Goal: Task Accomplishment & Management: Manage account settings

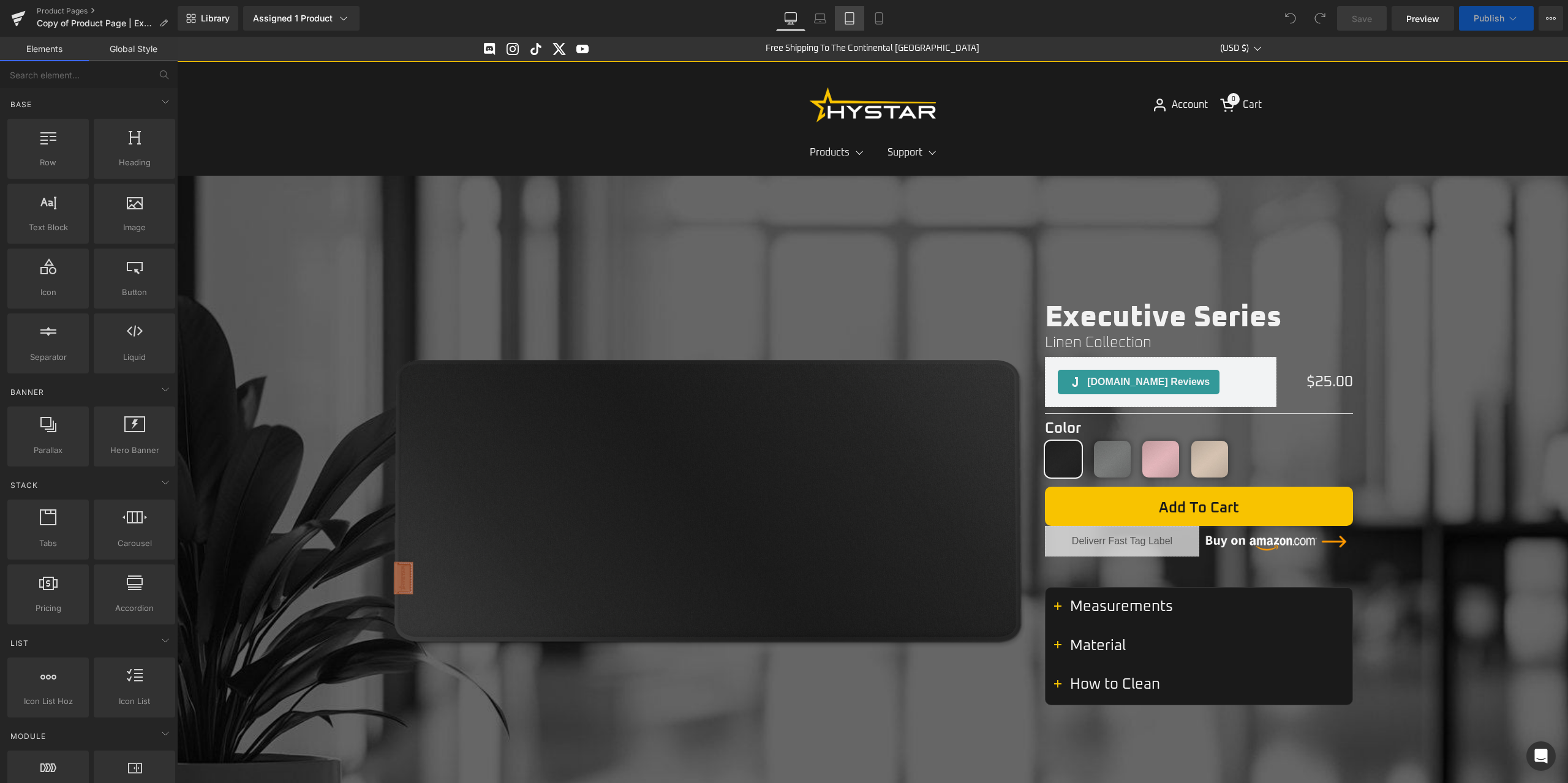
click at [854, 22] on icon at bounding box center [849, 18] width 12 height 12
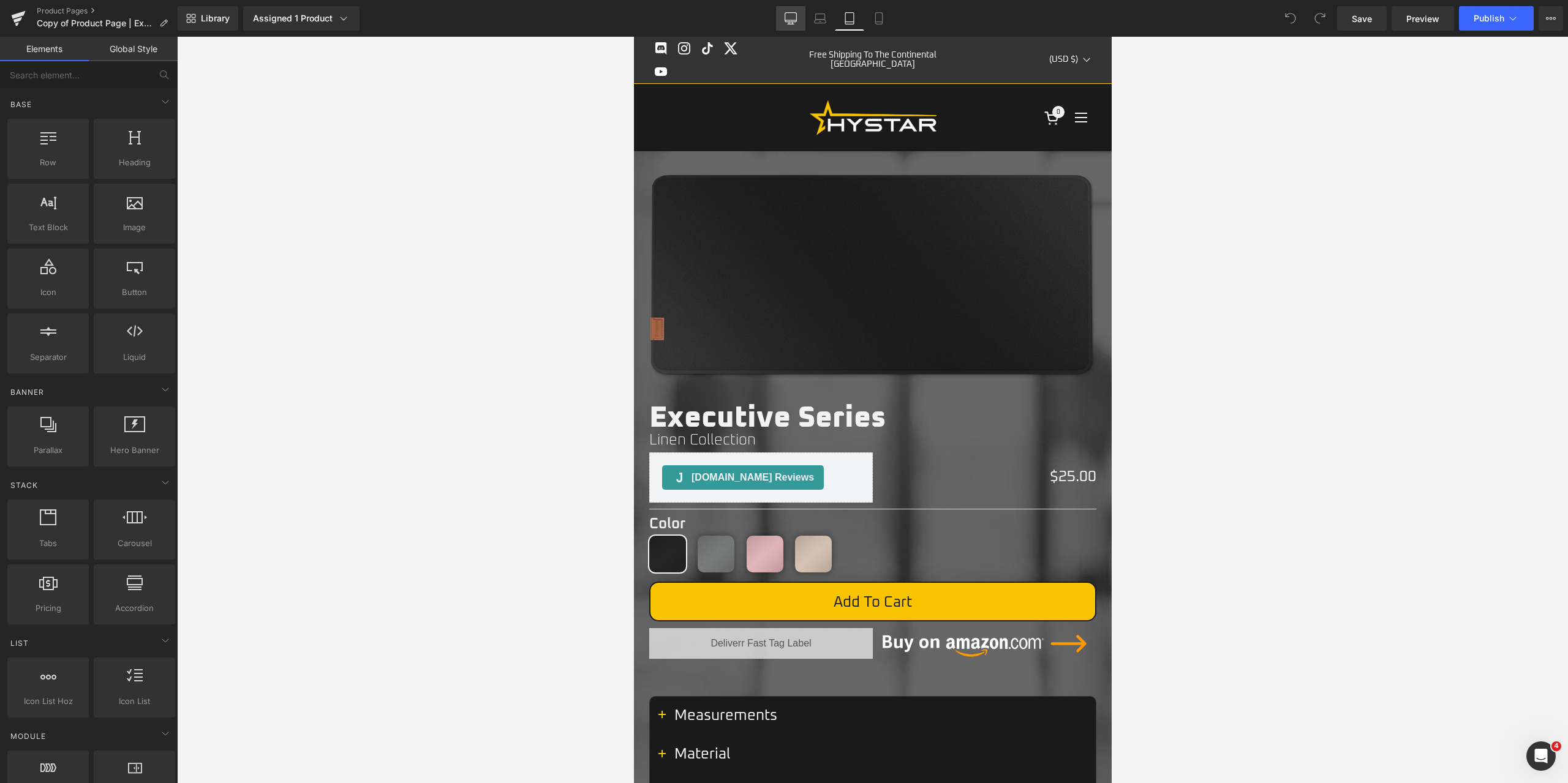
click at [786, 14] on icon at bounding box center [790, 18] width 12 height 12
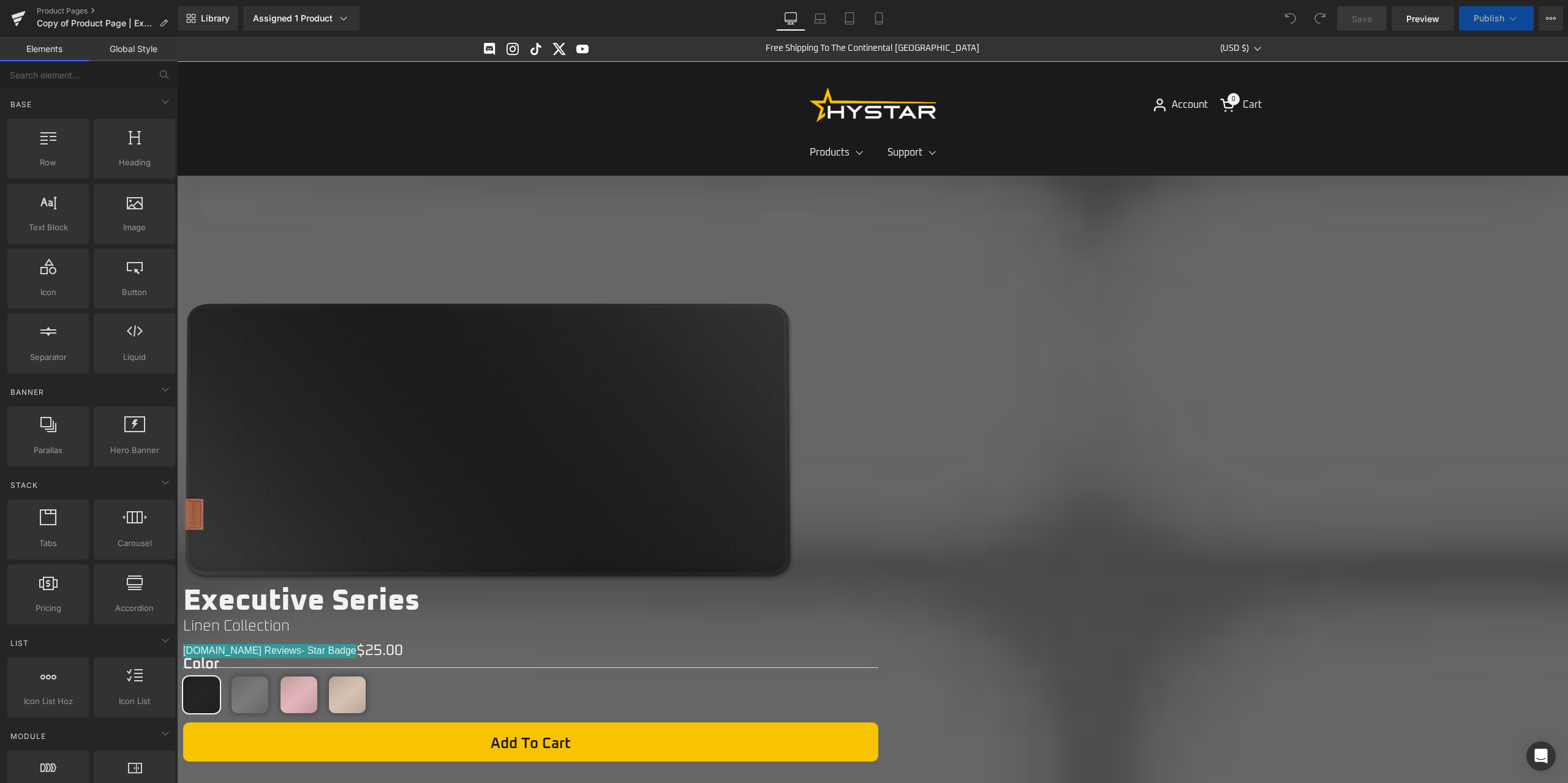
drag, startPoint x: 397, startPoint y: 104, endPoint x: 378, endPoint y: 106, distance: 19.1
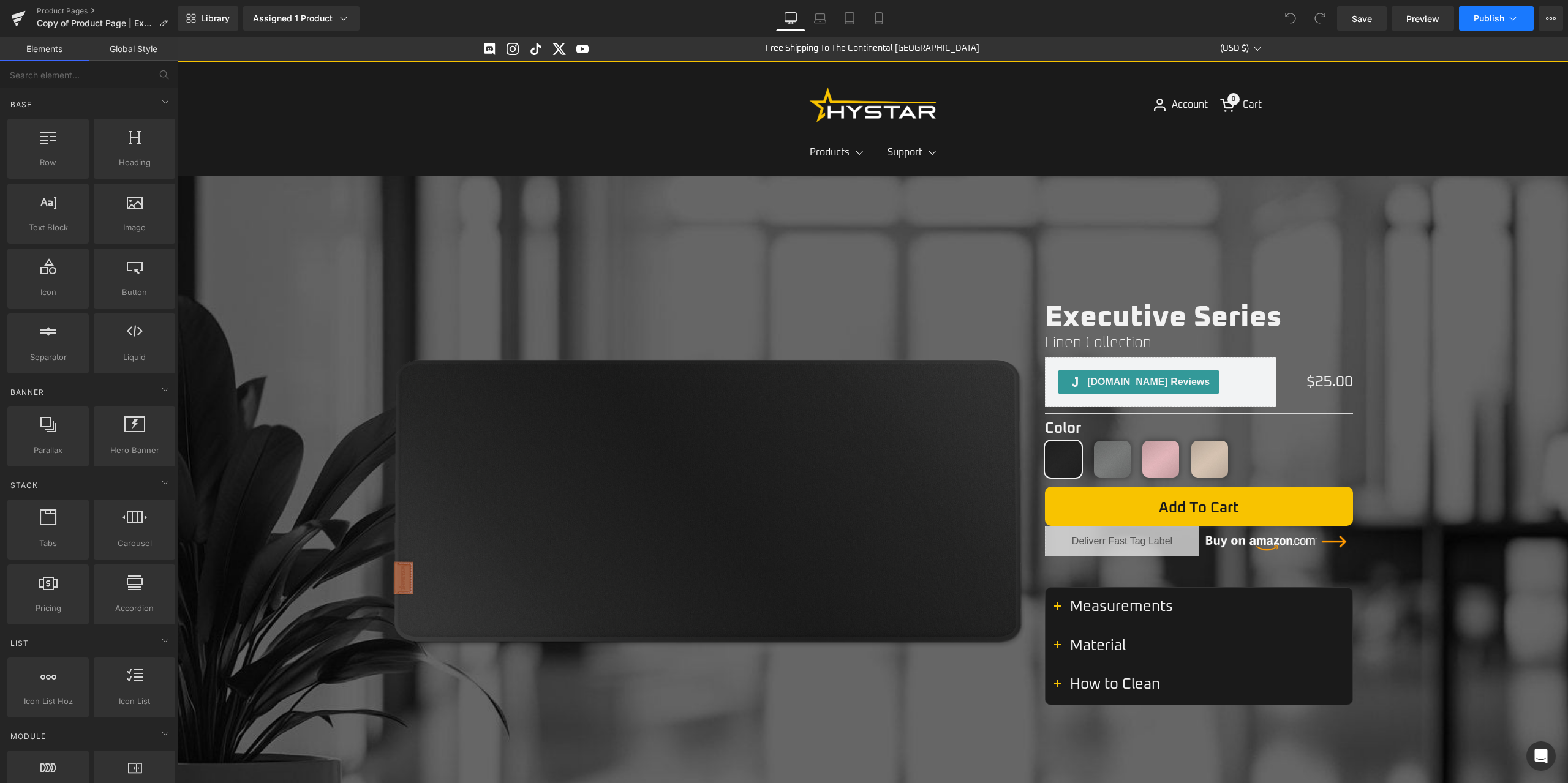
click at [1509, 15] on icon at bounding box center [1513, 18] width 12 height 12
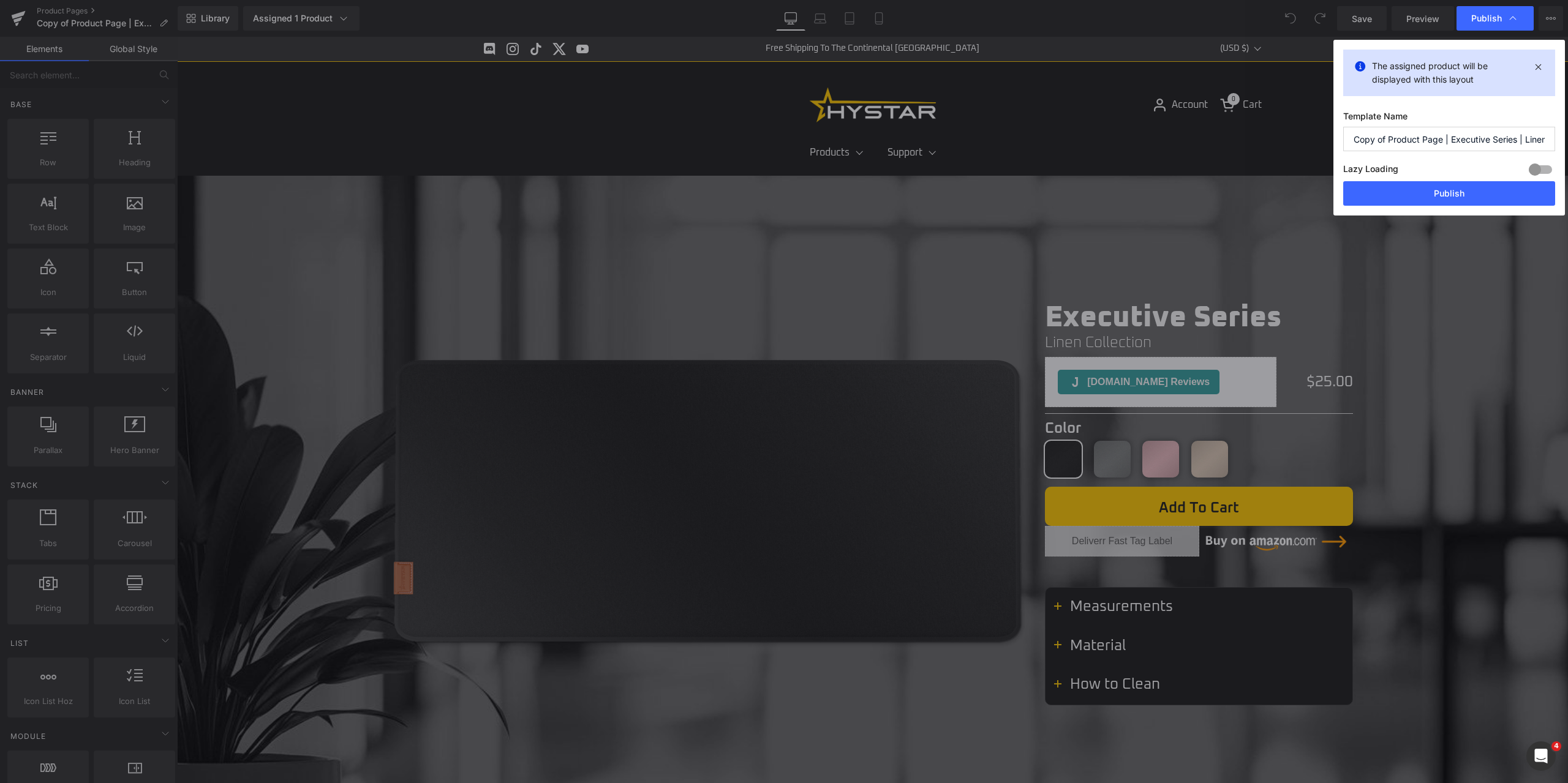
drag, startPoint x: 1389, startPoint y: 144, endPoint x: 1342, endPoint y: 148, distance: 47.2
click at [1343, 148] on input "Copy of Product Page | Executive Series | Linen (WITH AMAZON BUTTON)" at bounding box center [1449, 139] width 212 height 25
type input "Product Page | Executive Series | Linen (WITH AMAZON BUTTON)"
click at [1444, 199] on button "Publish" at bounding box center [1449, 194] width 212 height 25
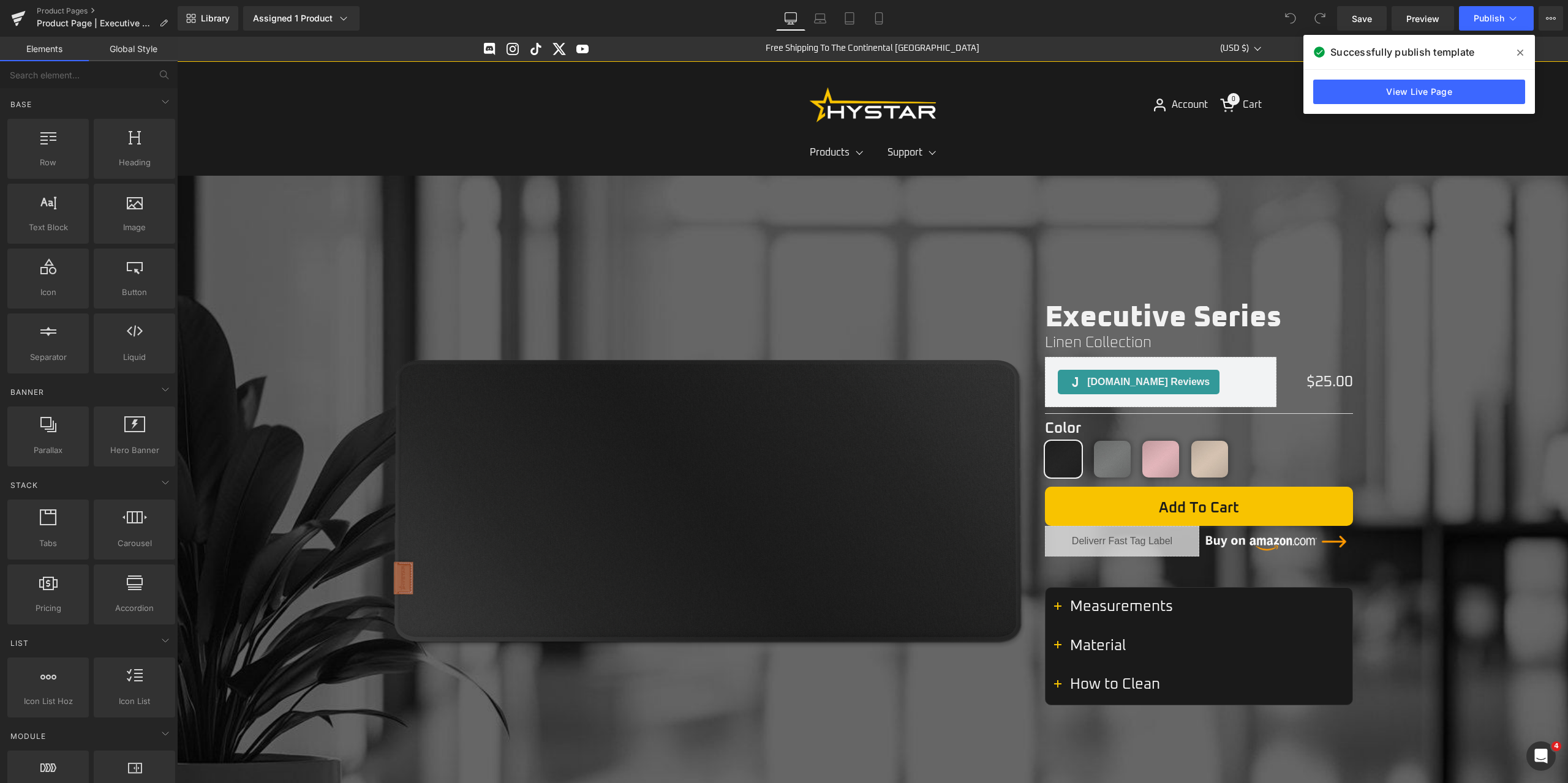
click at [1520, 53] on icon at bounding box center [1520, 52] width 6 height 6
